Goal: Information Seeking & Learning: Learn about a topic

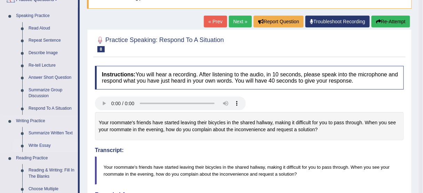
scroll to position [56, 0]
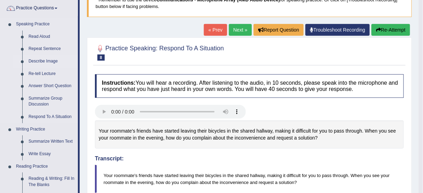
click at [51, 61] on link "Describe Image" at bounding box center [51, 61] width 53 height 13
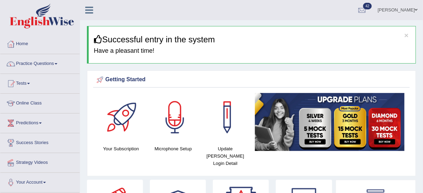
click at [53, 62] on link "Practice Questions" at bounding box center [39, 62] width 79 height 17
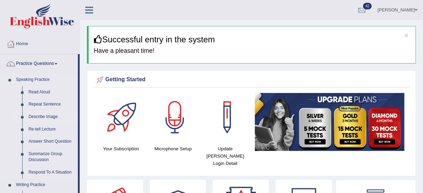
click at [49, 116] on link "Describe Image" at bounding box center [51, 117] width 53 height 13
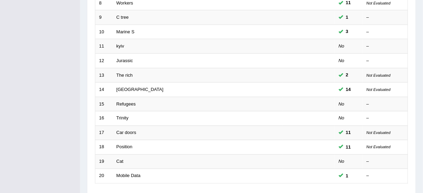
scroll to position [223, 0]
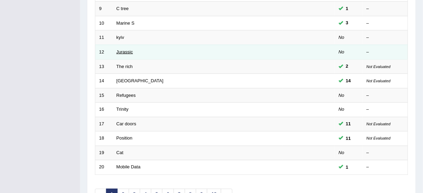
click at [129, 49] on link "Jurassic" at bounding box center [125, 51] width 17 height 5
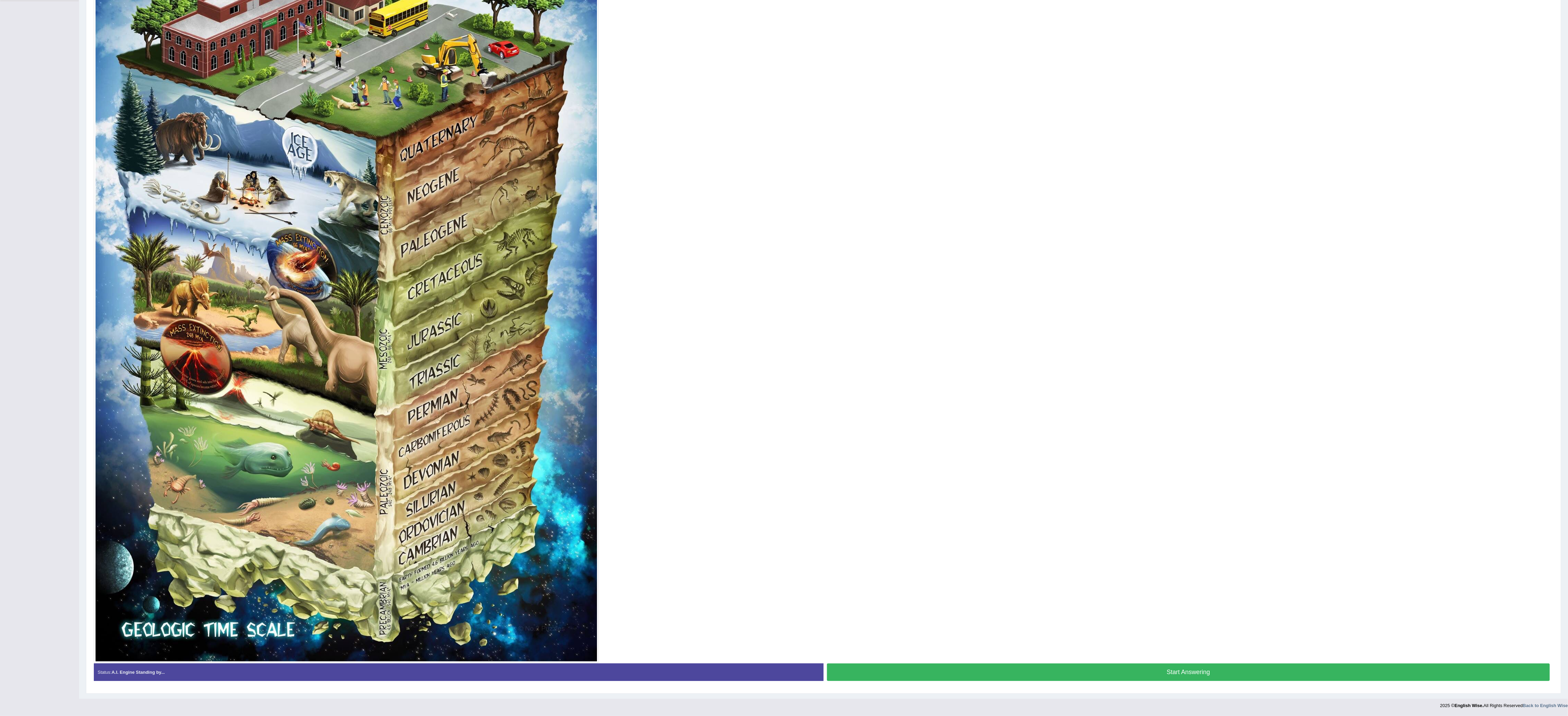
scroll to position [196, 0]
click at [418, 191] on button "Start Answering" at bounding box center [1188, 673] width 722 height 18
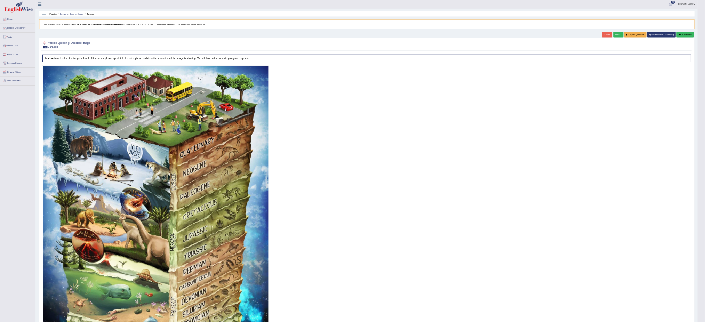
scroll to position [0, 0]
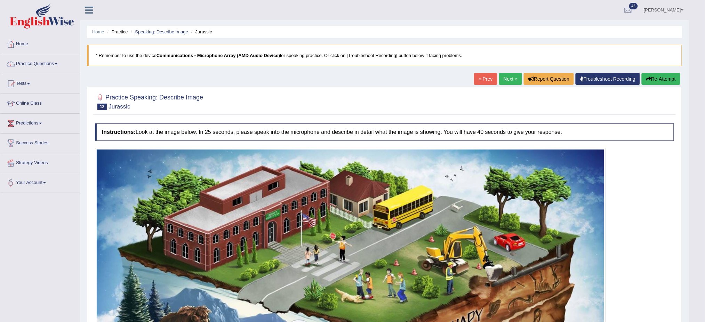
click at [180, 33] on link "Speaking: Describe Image" at bounding box center [161, 31] width 53 height 5
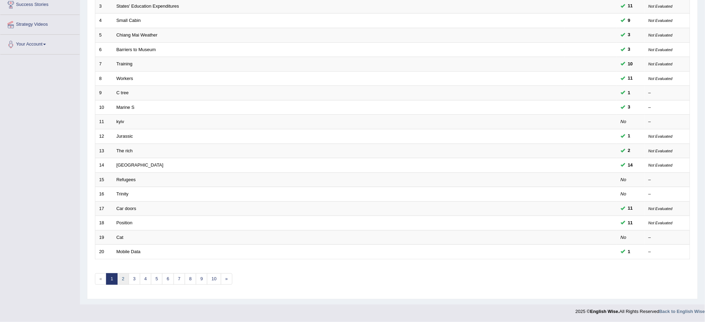
click at [127, 278] on link "2" at bounding box center [122, 278] width 11 height 11
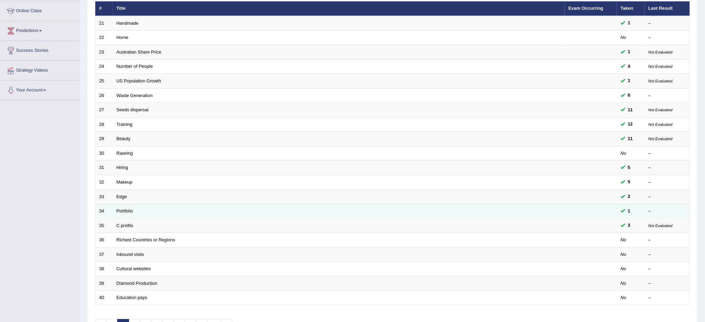
scroll to position [138, 0]
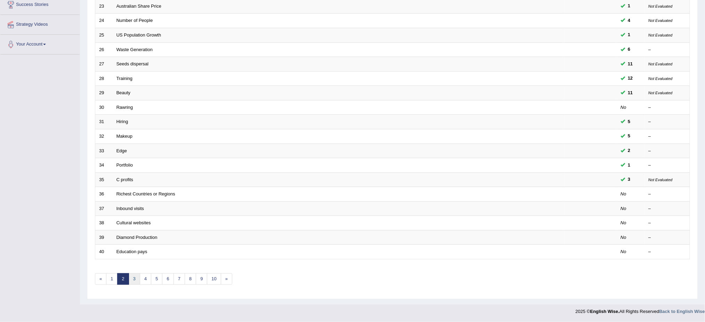
click at [135, 277] on link "3" at bounding box center [134, 278] width 11 height 11
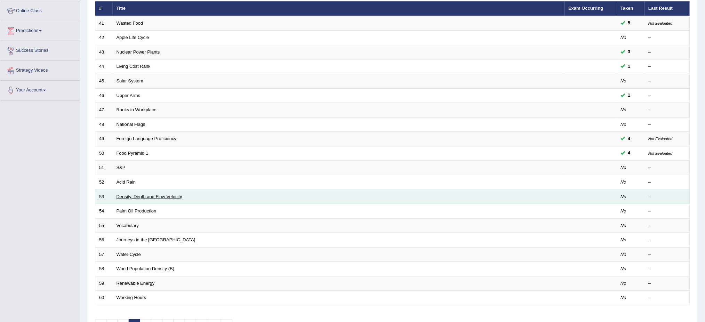
scroll to position [138, 0]
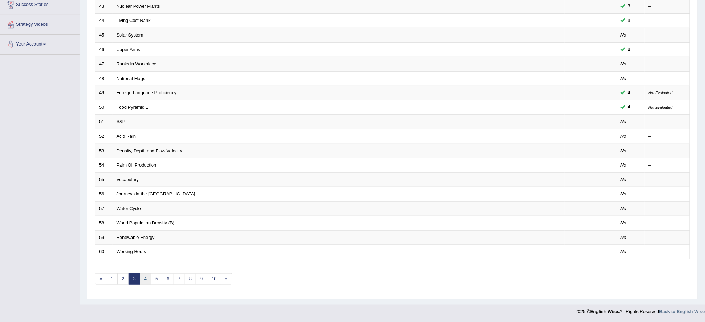
click at [146, 278] on link "4" at bounding box center [145, 278] width 11 height 11
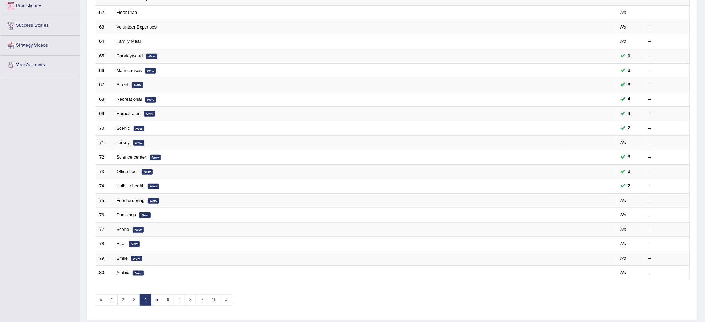
scroll to position [138, 0]
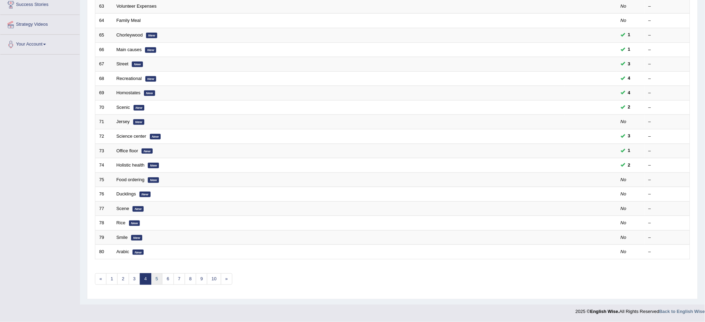
click at [156, 280] on link "5" at bounding box center [156, 278] width 11 height 11
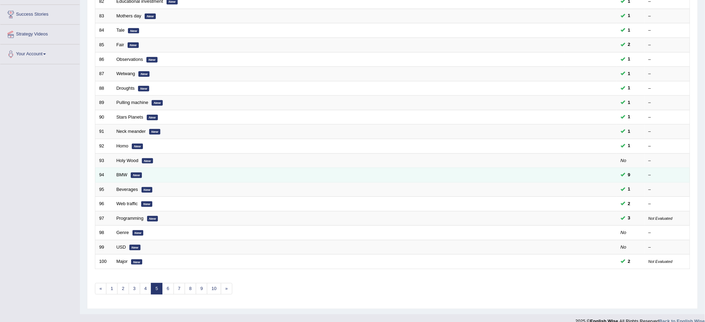
scroll to position [138, 0]
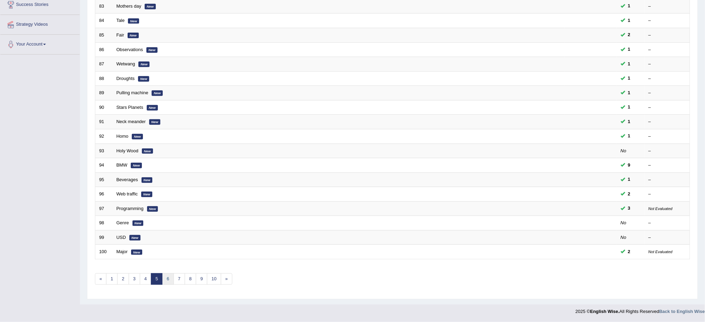
click at [164, 276] on link "6" at bounding box center [167, 278] width 11 height 11
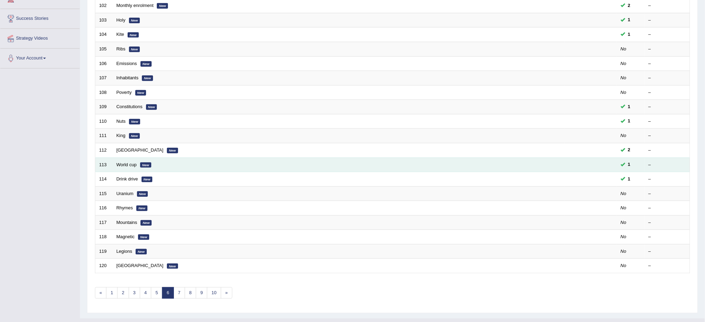
scroll to position [138, 0]
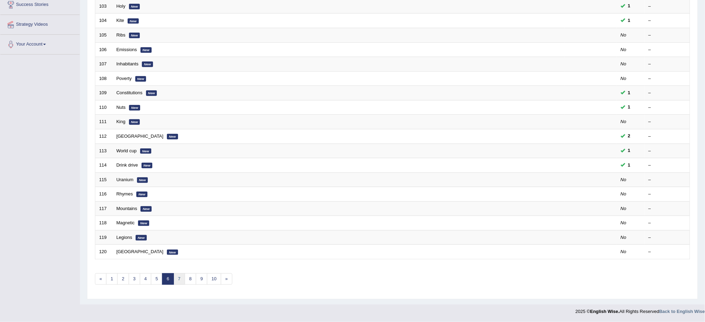
click at [175, 279] on link "7" at bounding box center [179, 278] width 11 height 11
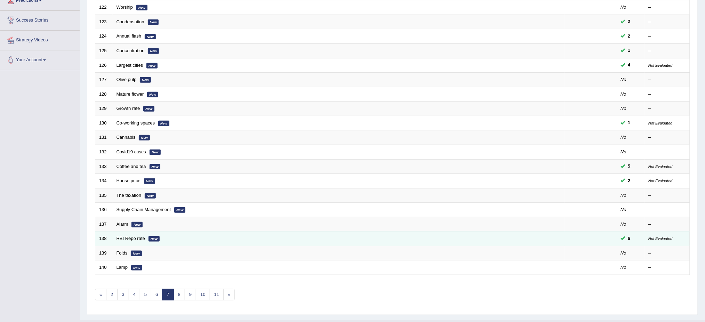
scroll to position [138, 0]
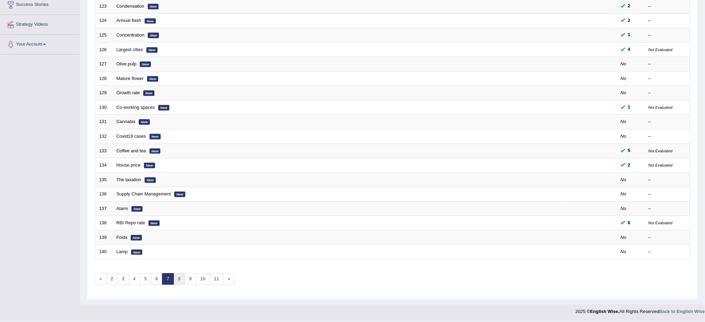
click at [182, 274] on link "8" at bounding box center [179, 278] width 11 height 11
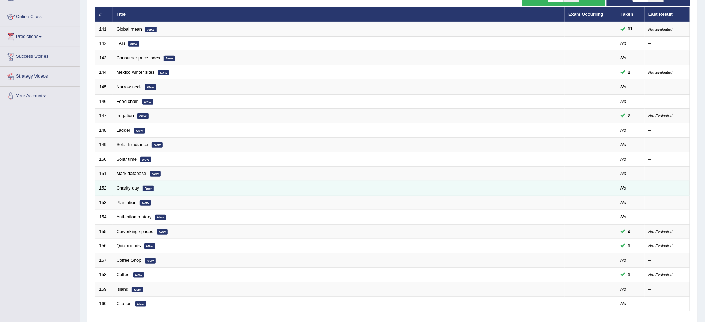
scroll to position [138, 0]
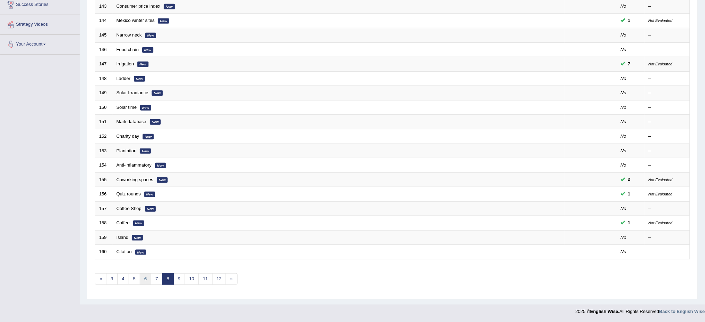
click at [148, 275] on link "6" at bounding box center [145, 278] width 11 height 11
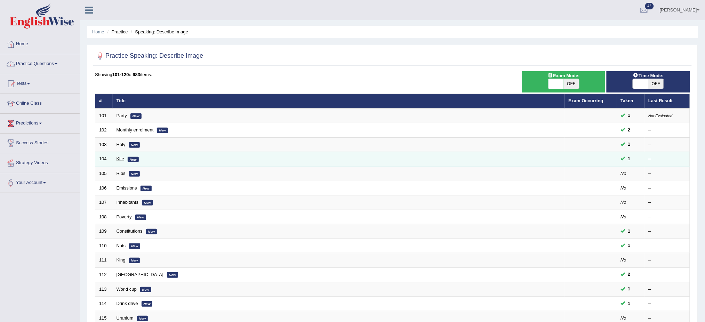
click at [121, 159] on link "Kite" at bounding box center [121, 158] width 8 height 5
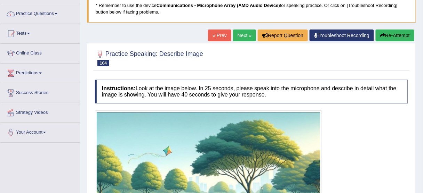
scroll to position [50, 0]
click at [245, 37] on link "Next »" at bounding box center [244, 36] width 23 height 12
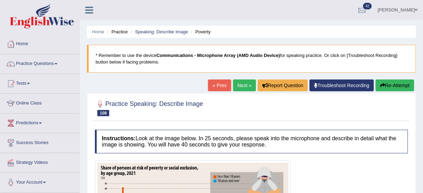
click at [243, 82] on link "Next »" at bounding box center [244, 86] width 23 height 12
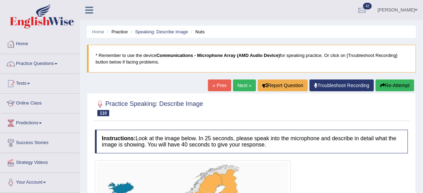
click at [243, 82] on link "Next »" at bounding box center [244, 86] width 23 height 12
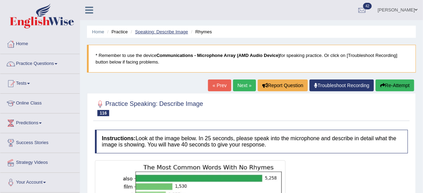
click at [152, 34] on li "Speaking: Describe Image" at bounding box center [158, 32] width 59 height 7
click at [153, 33] on link "Speaking: Describe Image" at bounding box center [161, 31] width 53 height 5
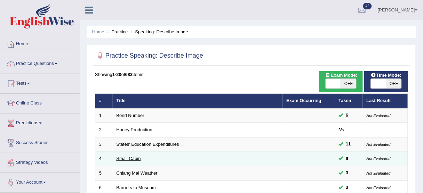
click at [135, 159] on link "Small Cabin" at bounding box center [129, 158] width 24 height 5
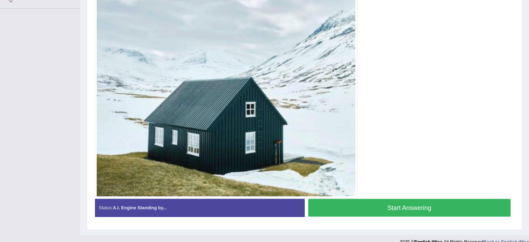
scroll to position [159, 0]
